Goal: Task Accomplishment & Management: Complete application form

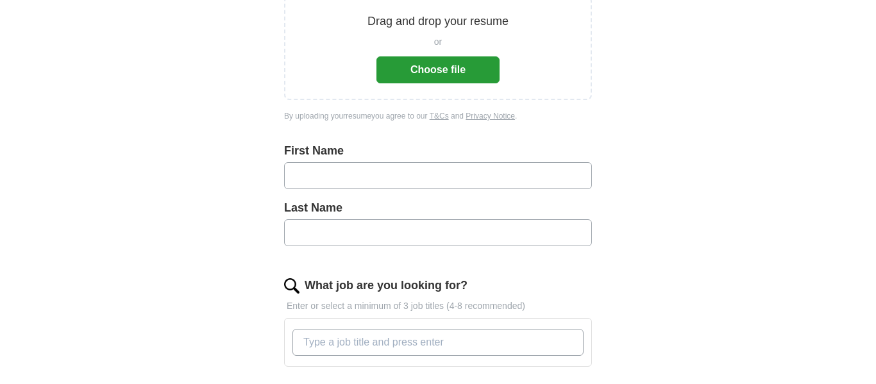
scroll to position [206, 0]
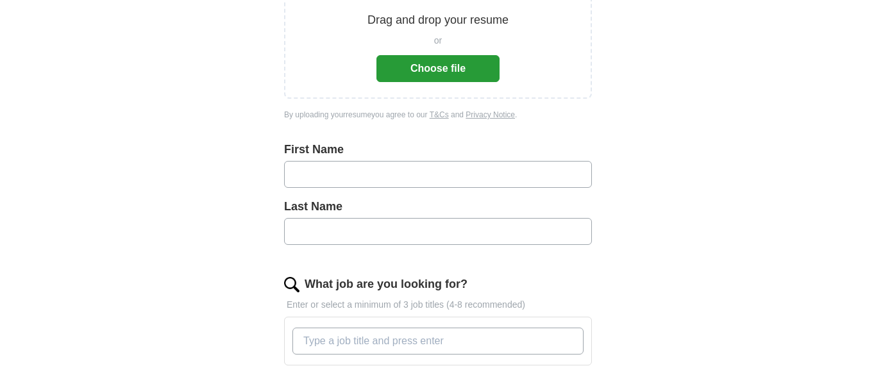
click at [419, 265] on div "First Name Last Name" at bounding box center [438, 203] width 308 height 124
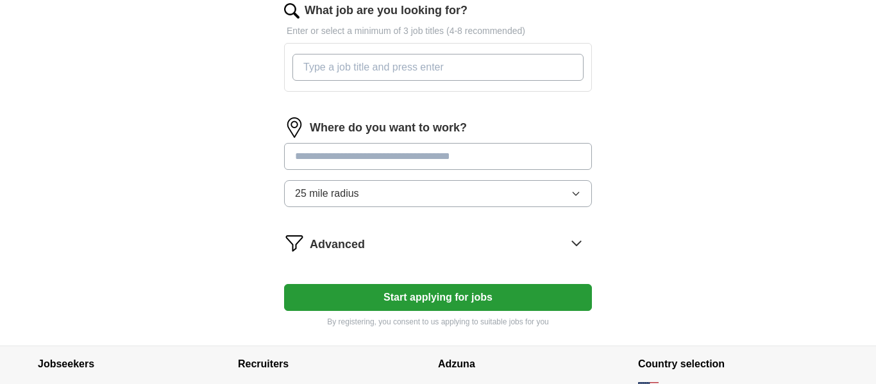
scroll to position [478, 0]
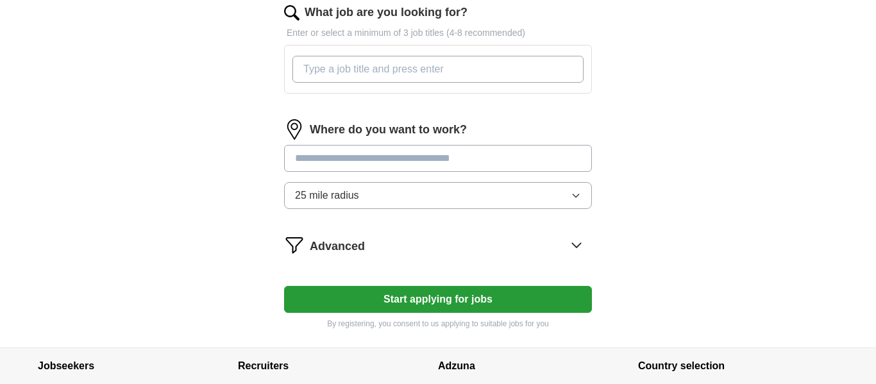
click at [384, 162] on input at bounding box center [438, 158] width 308 height 27
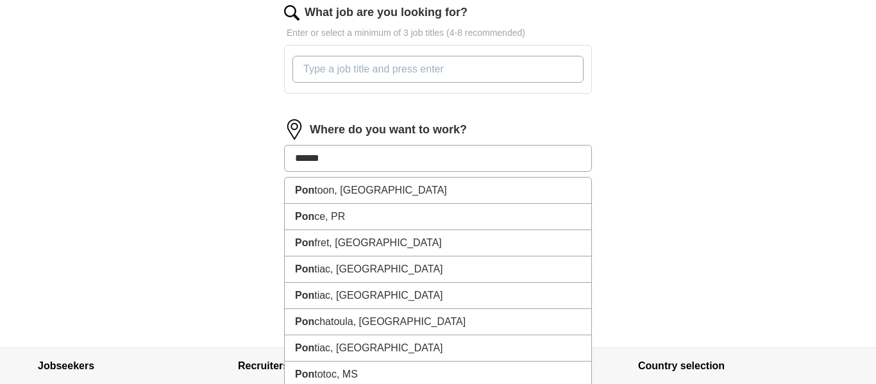
type input "*******"
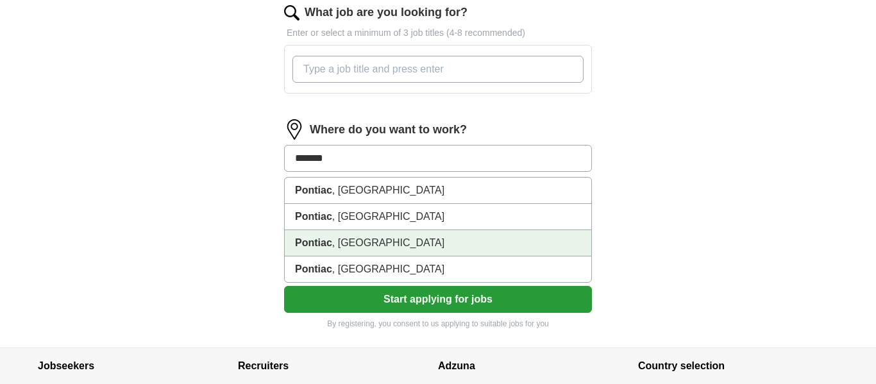
click at [339, 241] on li "Pontiac , [GEOGRAPHIC_DATA]" at bounding box center [438, 243] width 307 height 26
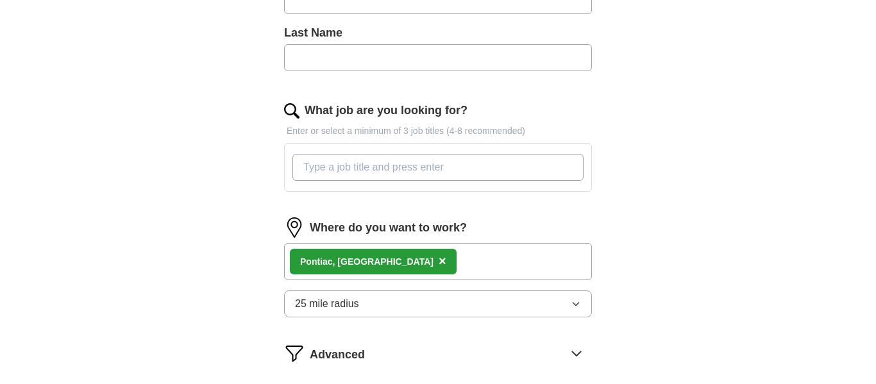
scroll to position [373, 0]
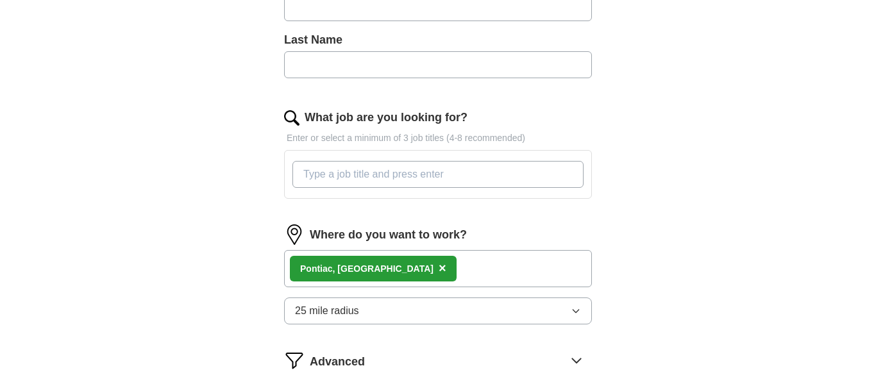
click at [336, 175] on input "What job are you looking for?" at bounding box center [437, 174] width 291 height 27
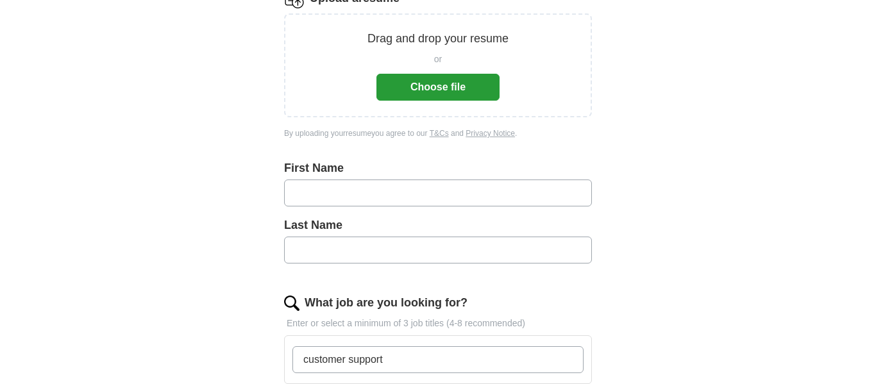
scroll to position [145, 0]
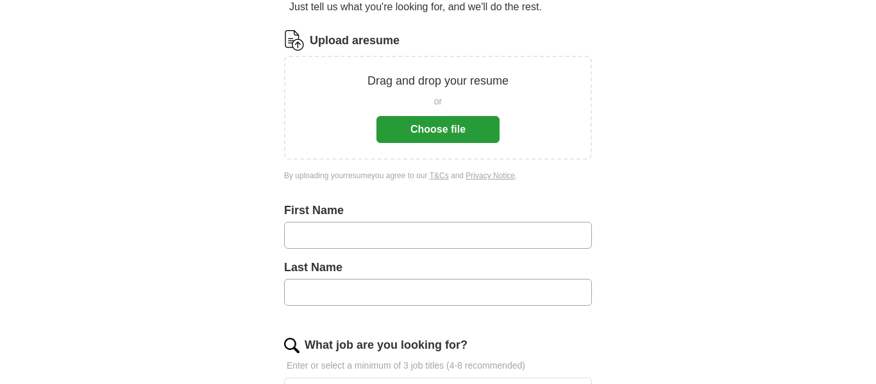
type input "customer support"
click at [450, 224] on input "text" at bounding box center [438, 235] width 308 height 27
type input "******"
type input "****"
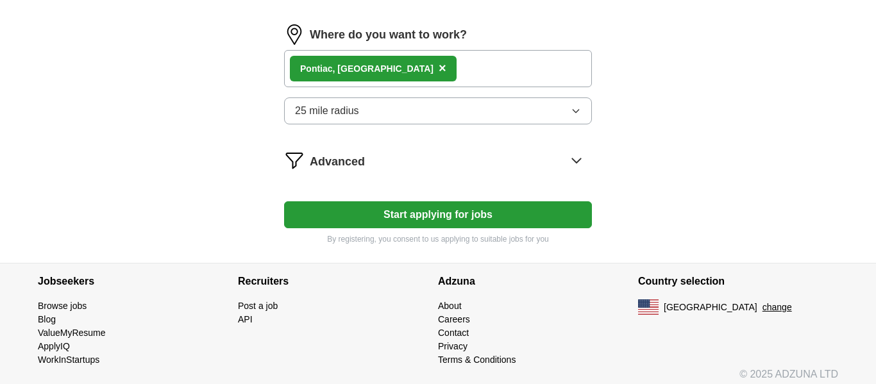
scroll to position [597, 0]
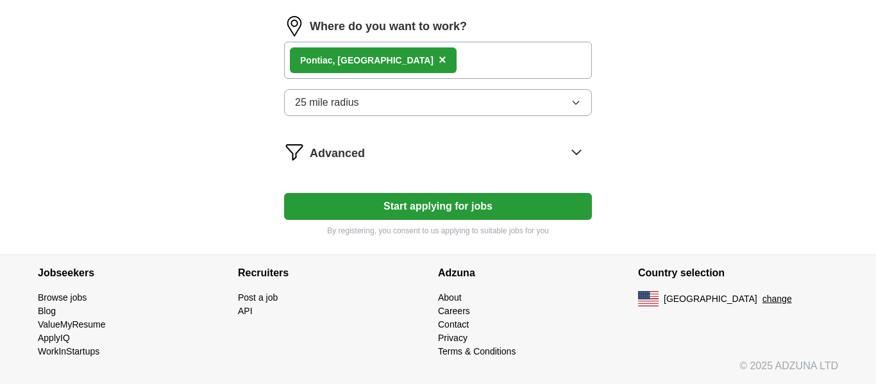
click at [414, 203] on button "Start applying for jobs" at bounding box center [438, 206] width 308 height 27
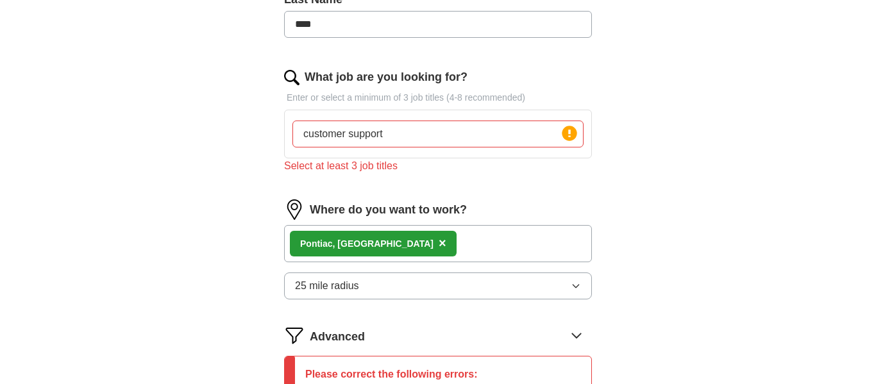
scroll to position [406, 0]
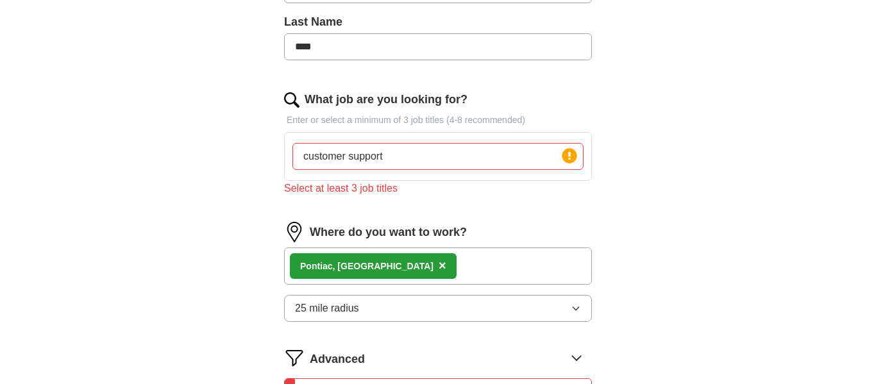
click at [409, 162] on input "customer support" at bounding box center [437, 156] width 291 height 27
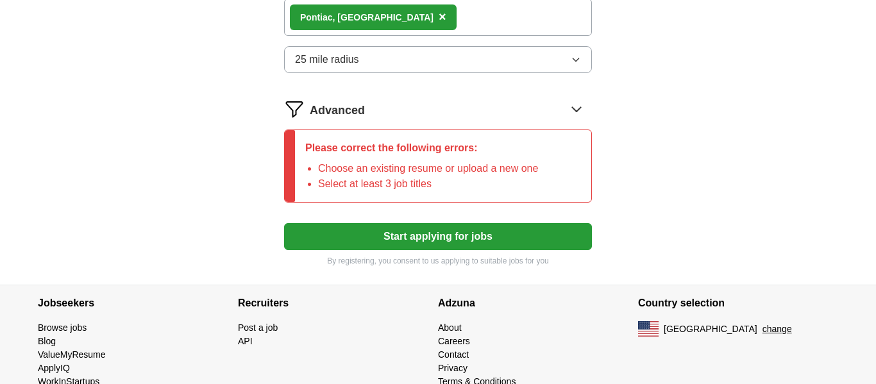
scroll to position [686, 0]
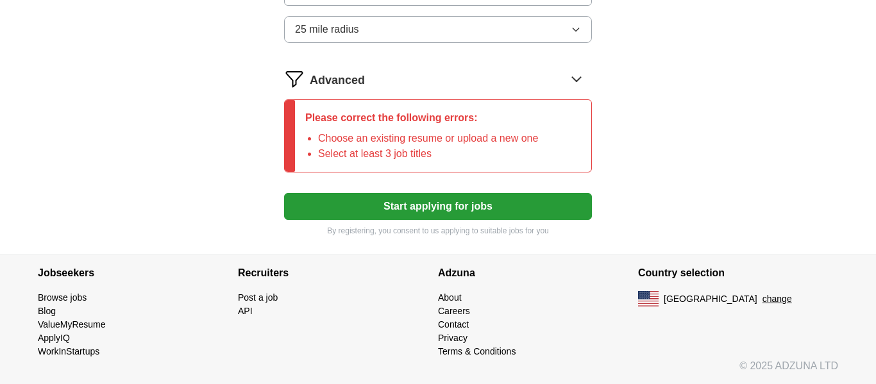
type input "customer service, work from home, customer supports"
click at [553, 193] on button "Start applying for jobs" at bounding box center [438, 206] width 308 height 27
click at [545, 201] on button "Start applying for jobs" at bounding box center [438, 206] width 308 height 27
